Goal: Information Seeking & Learning: Compare options

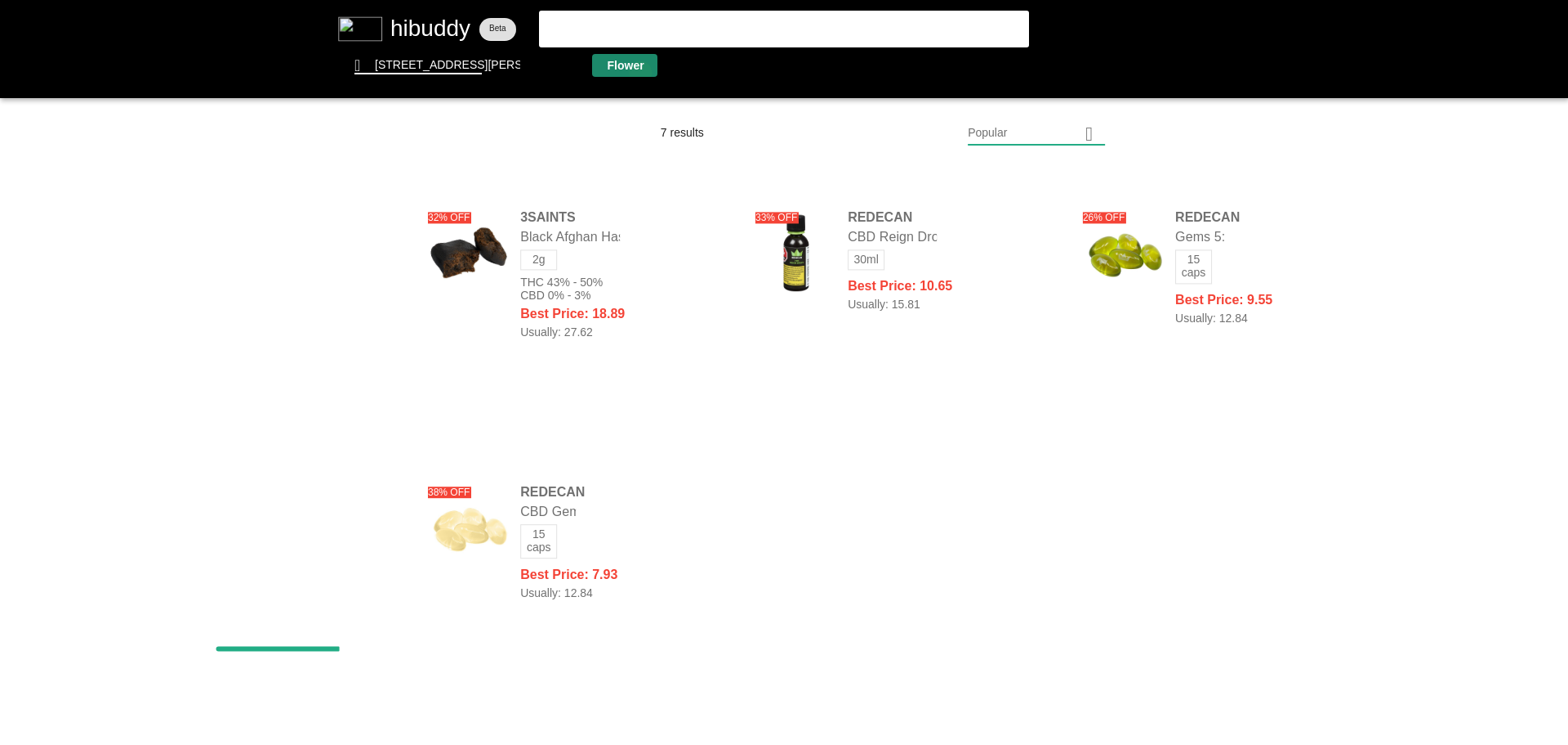
click at [641, 73] on flt-glass-pane at bounding box center [784, 372] width 1568 height 745
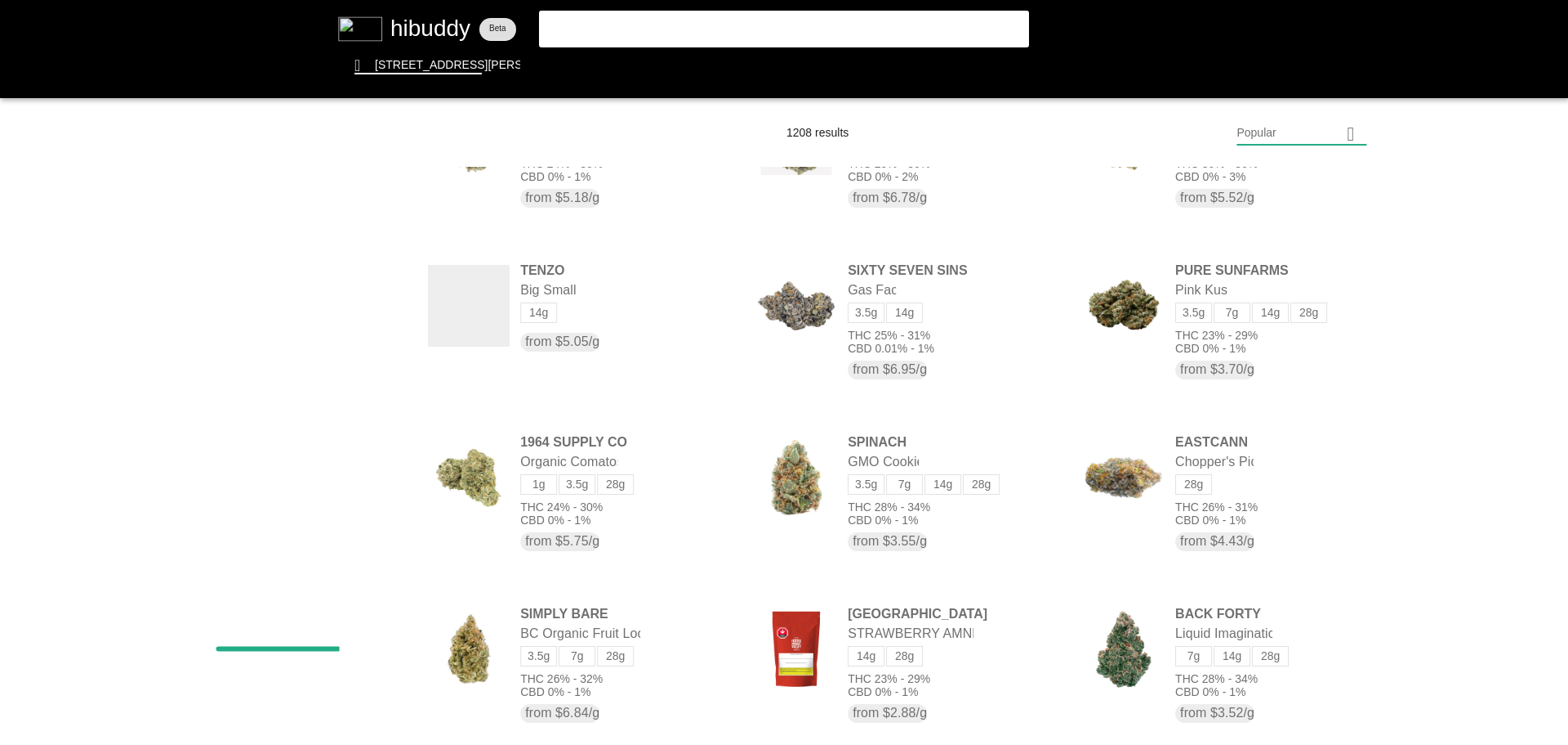
click at [1340, 135] on flt-glass-pane at bounding box center [784, 372] width 1568 height 745
click at [1246, 576] on flt-glass-pane at bounding box center [784, 372] width 1568 height 745
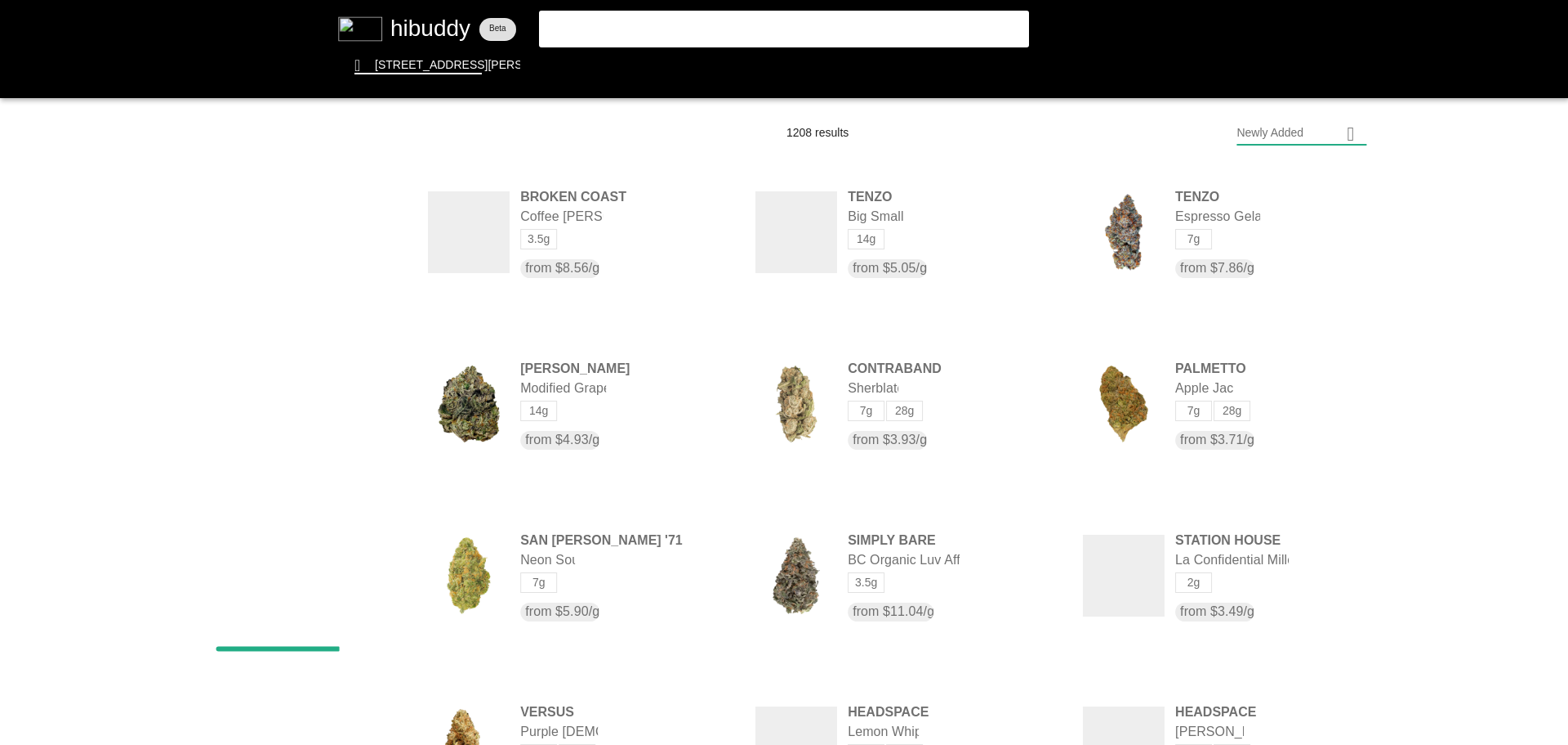
click at [380, 446] on flt-glass-pane at bounding box center [784, 372] width 1568 height 745
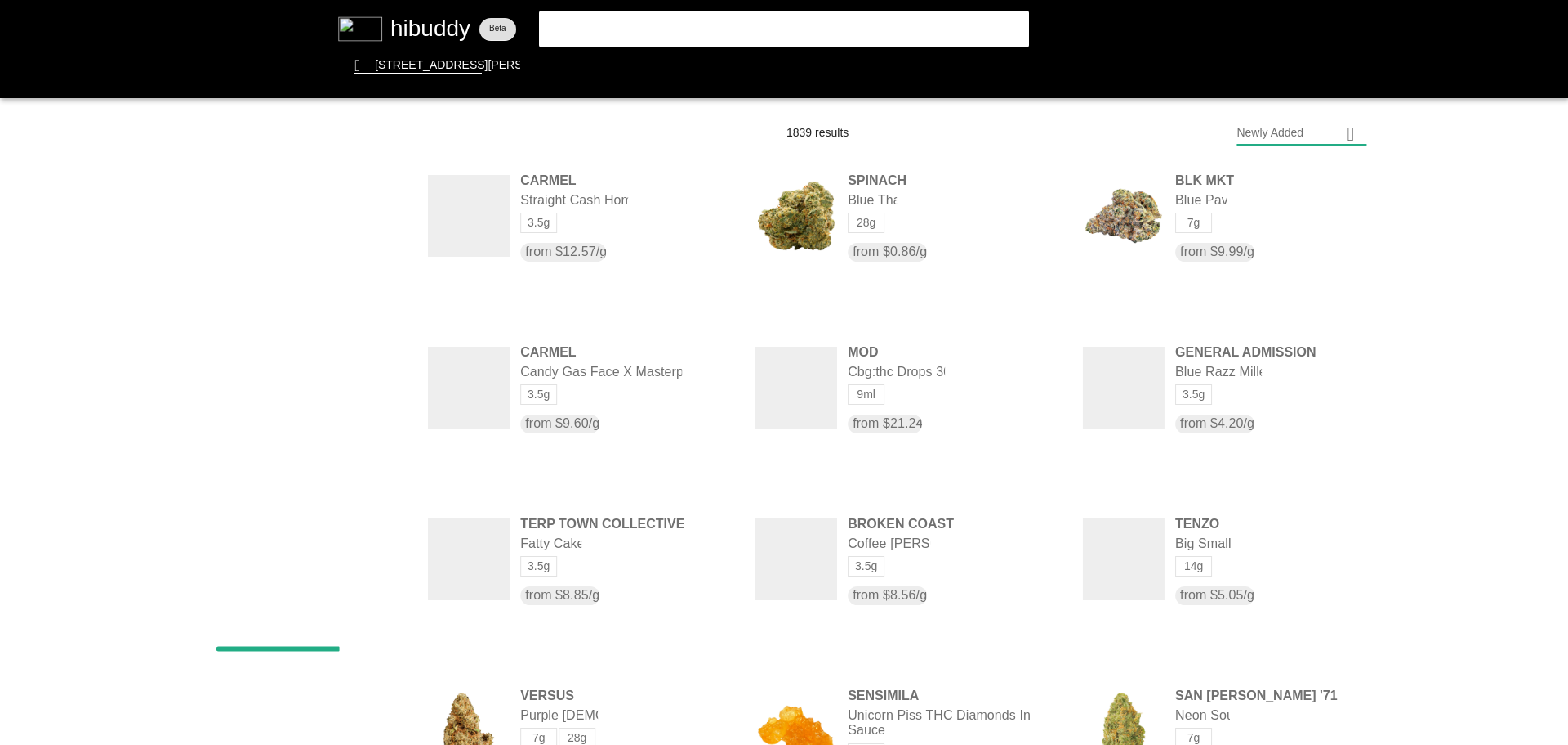
click at [380, 327] on flt-glass-pane at bounding box center [784, 372] width 1568 height 745
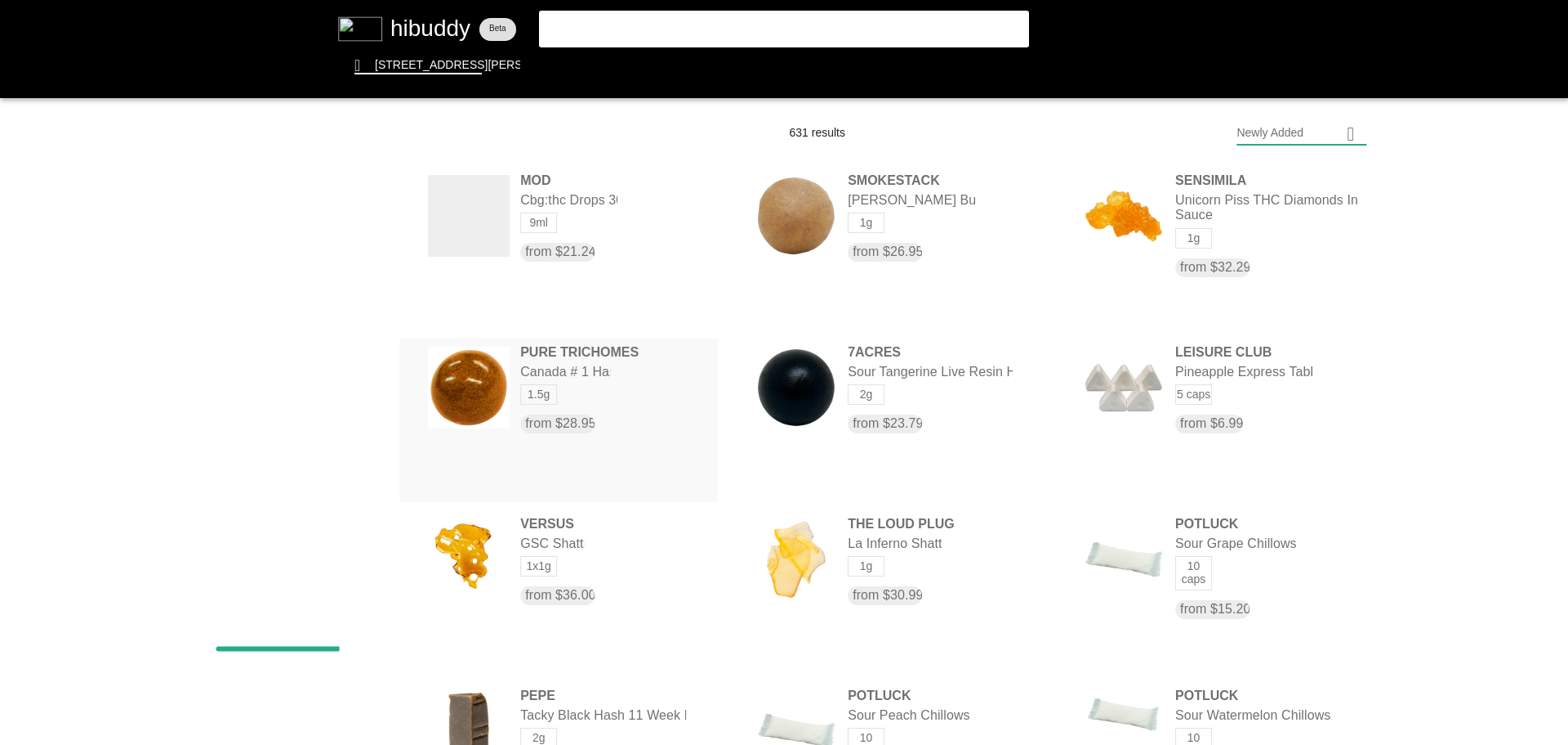
click at [601, 359] on flt-glass-pane at bounding box center [784, 372] width 1568 height 745
click at [371, 483] on flt-glass-pane at bounding box center [784, 372] width 1568 height 745
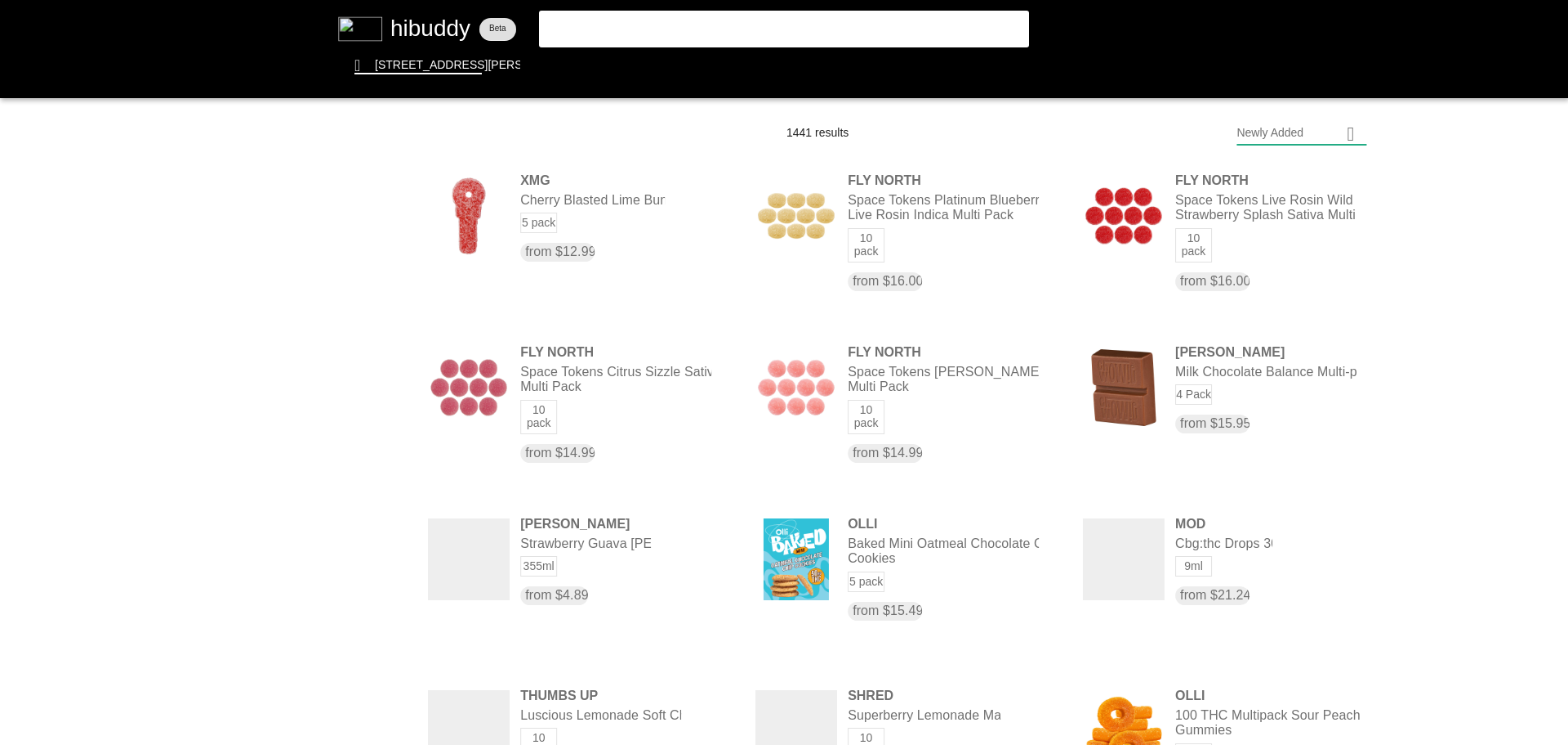
click at [372, 457] on flt-glass-pane at bounding box center [784, 372] width 1568 height 745
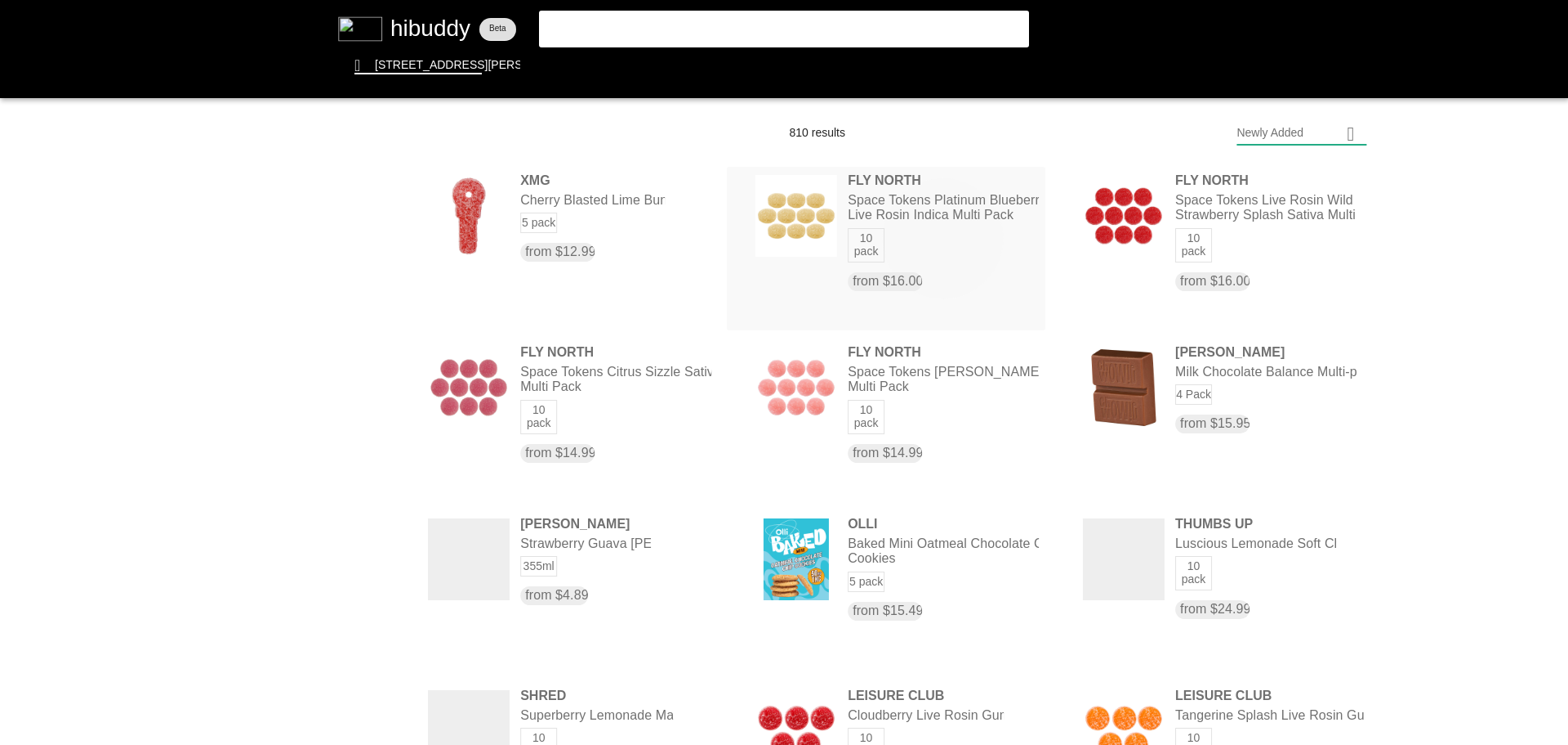
click at [946, 237] on flt-glass-pane at bounding box center [784, 372] width 1568 height 745
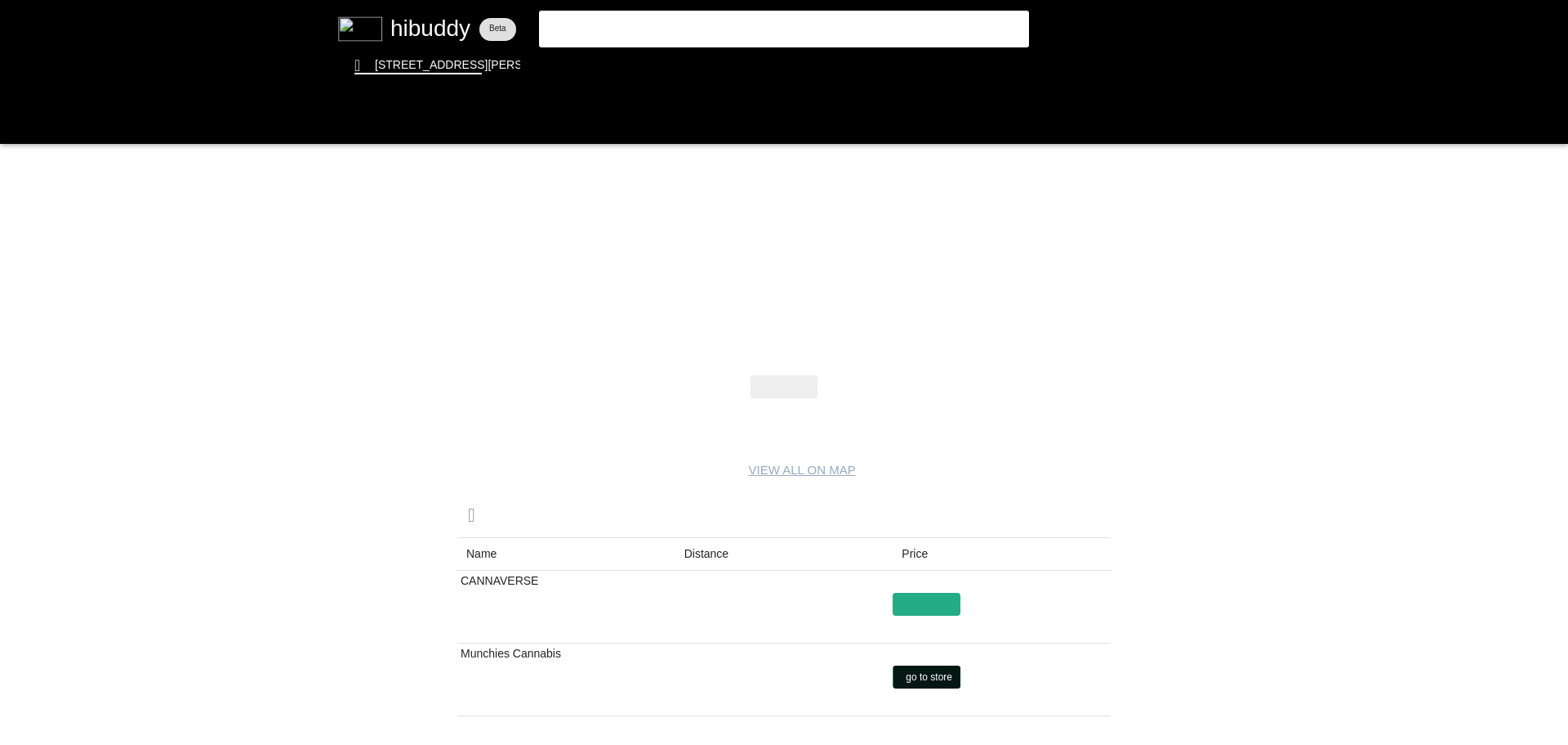
click at [905, 685] on flt-glass-pane at bounding box center [784, 372] width 1568 height 745
drag, startPoint x: 942, startPoint y: 393, endPoint x: 919, endPoint y: 406, distance: 26.4
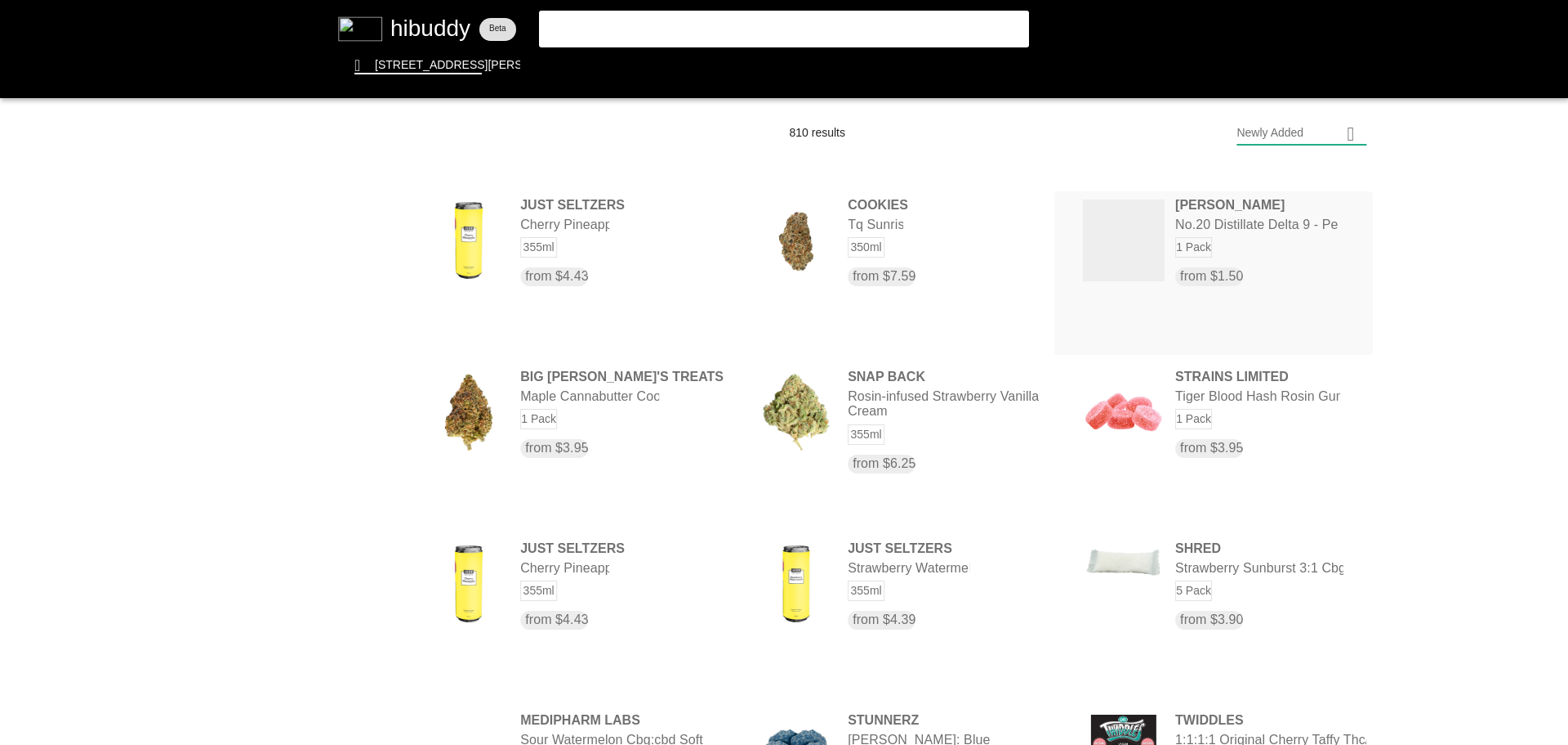
click at [1138, 283] on flt-glass-pane at bounding box center [784, 372] width 1568 height 745
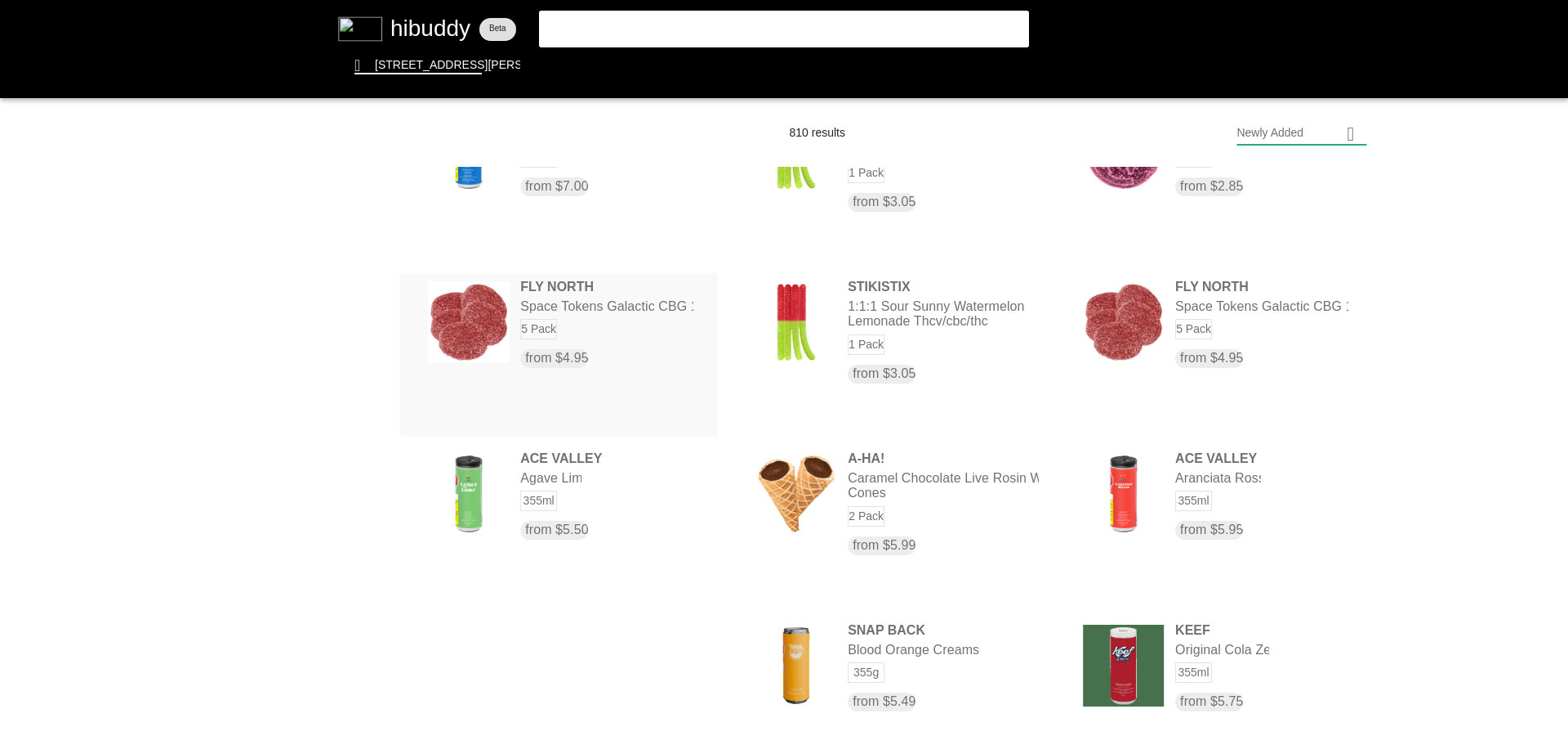
click at [663, 327] on flt-glass-pane at bounding box center [784, 372] width 1568 height 745
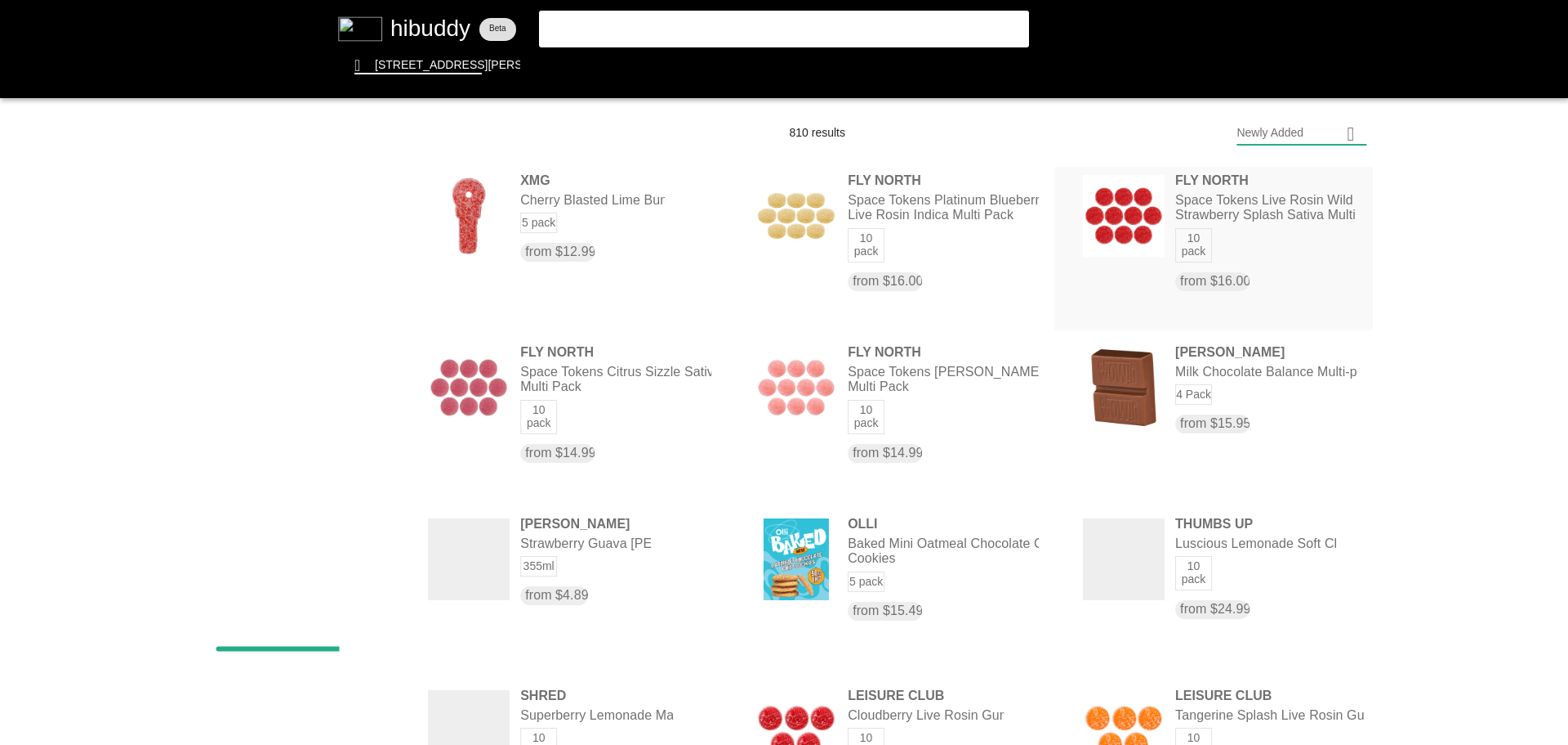
click at [1245, 222] on flt-glass-pane at bounding box center [784, 372] width 1568 height 745
